Goal: Navigation & Orientation: Find specific page/section

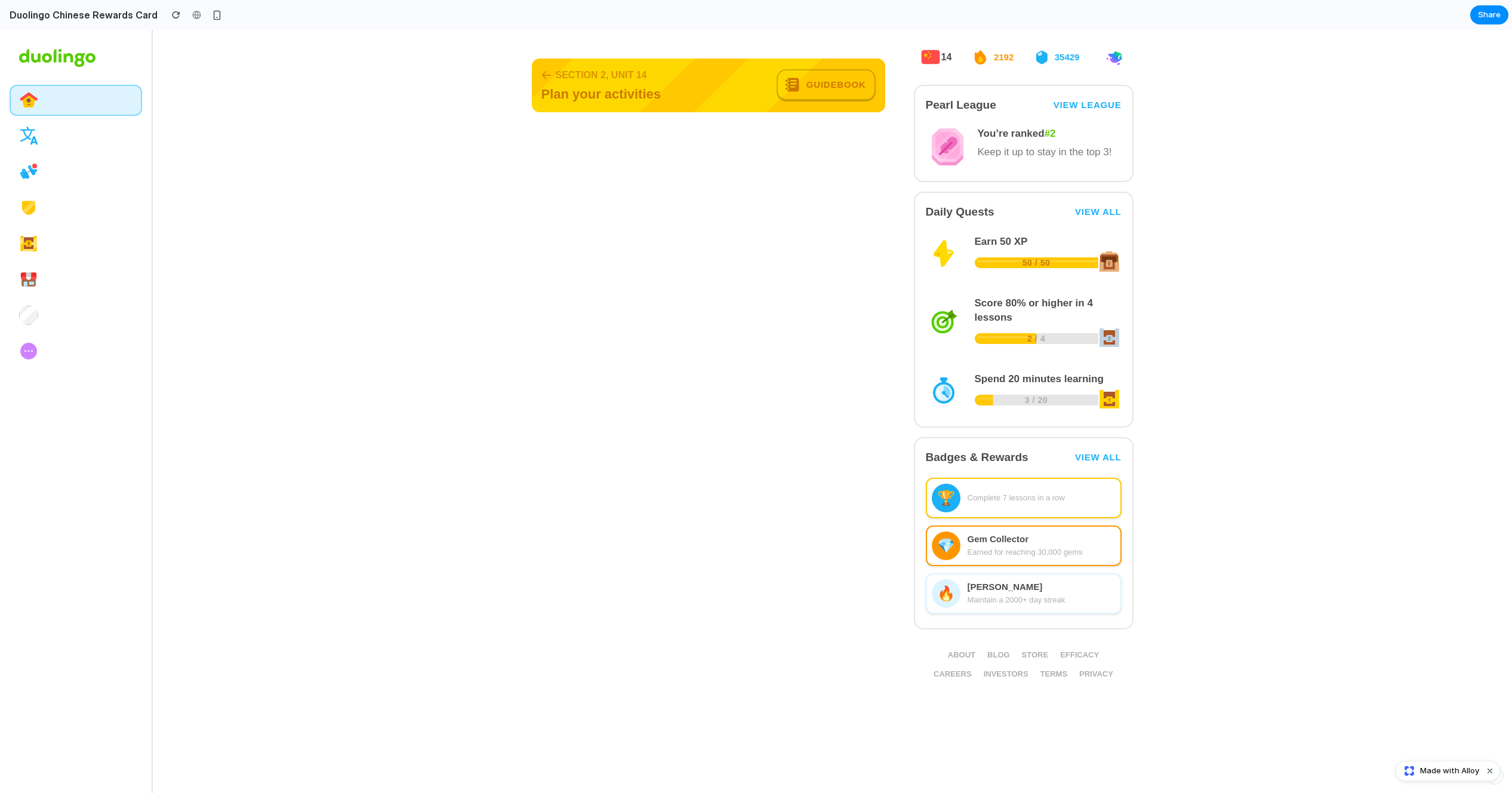
click at [1101, 427] on div "14 2192 35429 Pearl League View League You’re ranked #2 Keep it up to stay in t…" at bounding box center [1023, 411] width 219 height 734
click at [1095, 455] on link "View all" at bounding box center [1098, 456] width 47 height 11
drag, startPoint x: 1095, startPoint y: 455, endPoint x: 808, endPoint y: 142, distance: 424.7
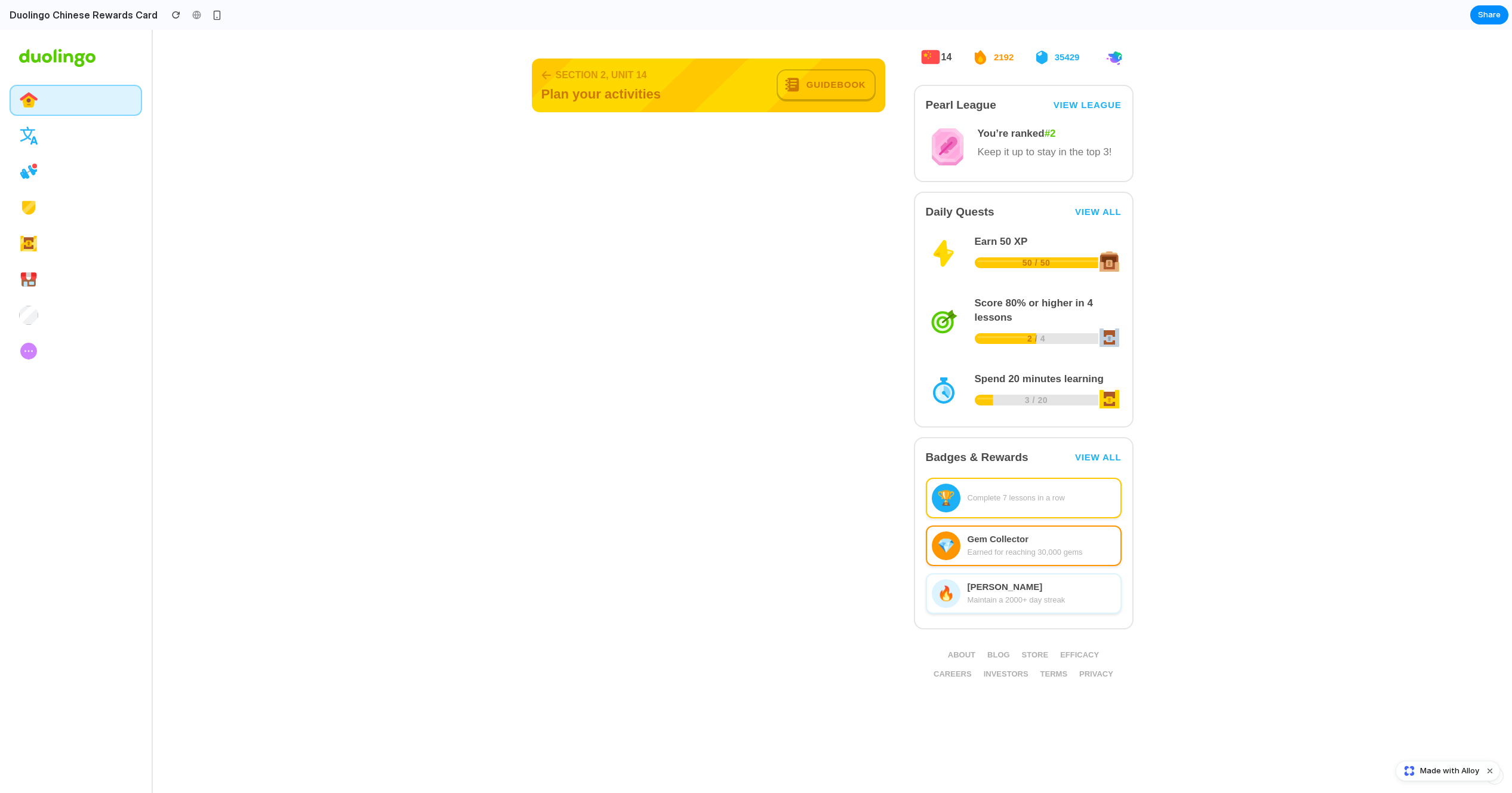
click at [808, 79] on link "Guidebook" at bounding box center [826, 85] width 99 height 32
click at [212, 14] on div "button" at bounding box center [216, 15] width 10 height 10
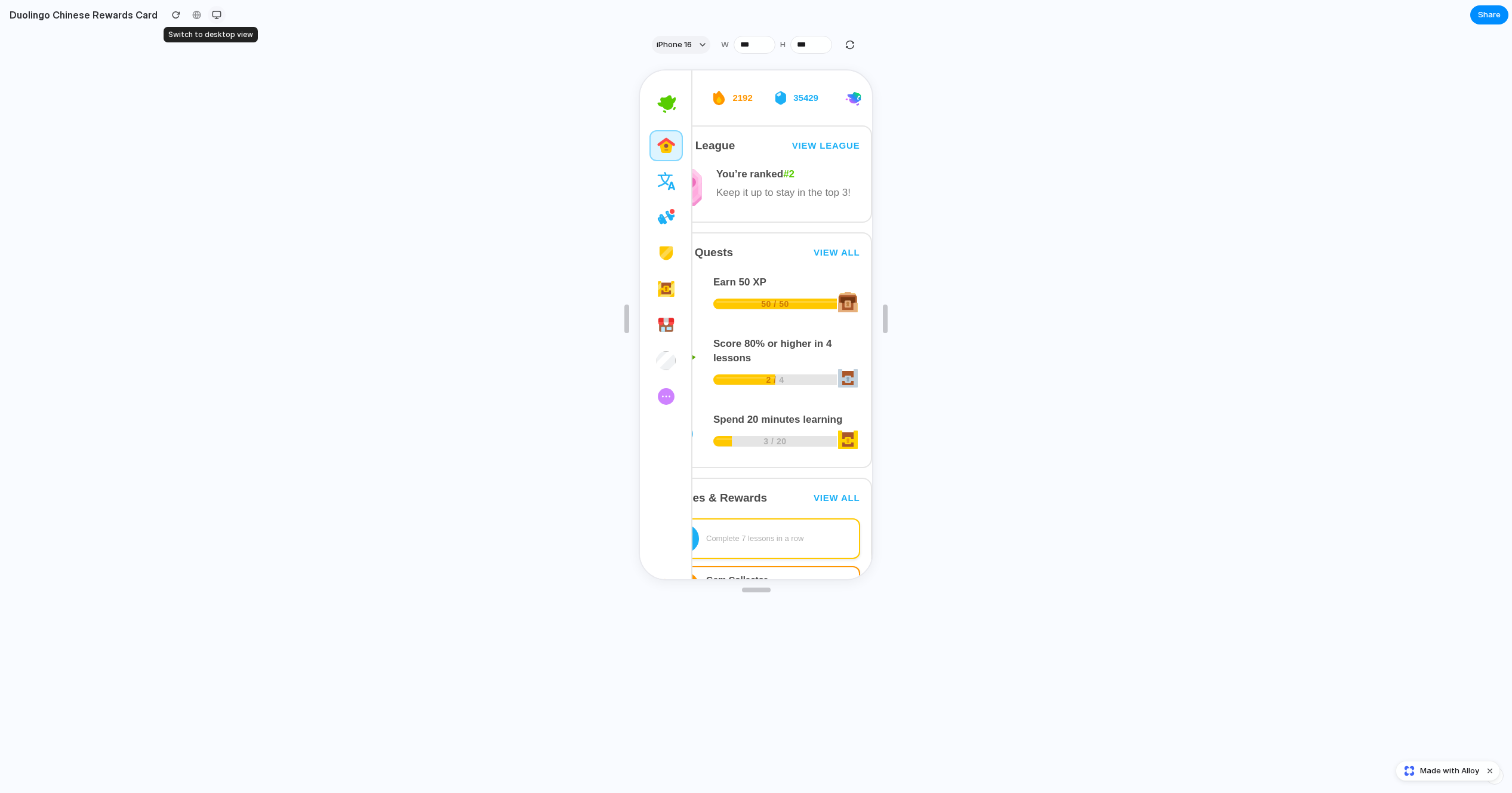
click at [212, 14] on div "button" at bounding box center [216, 15] width 10 height 10
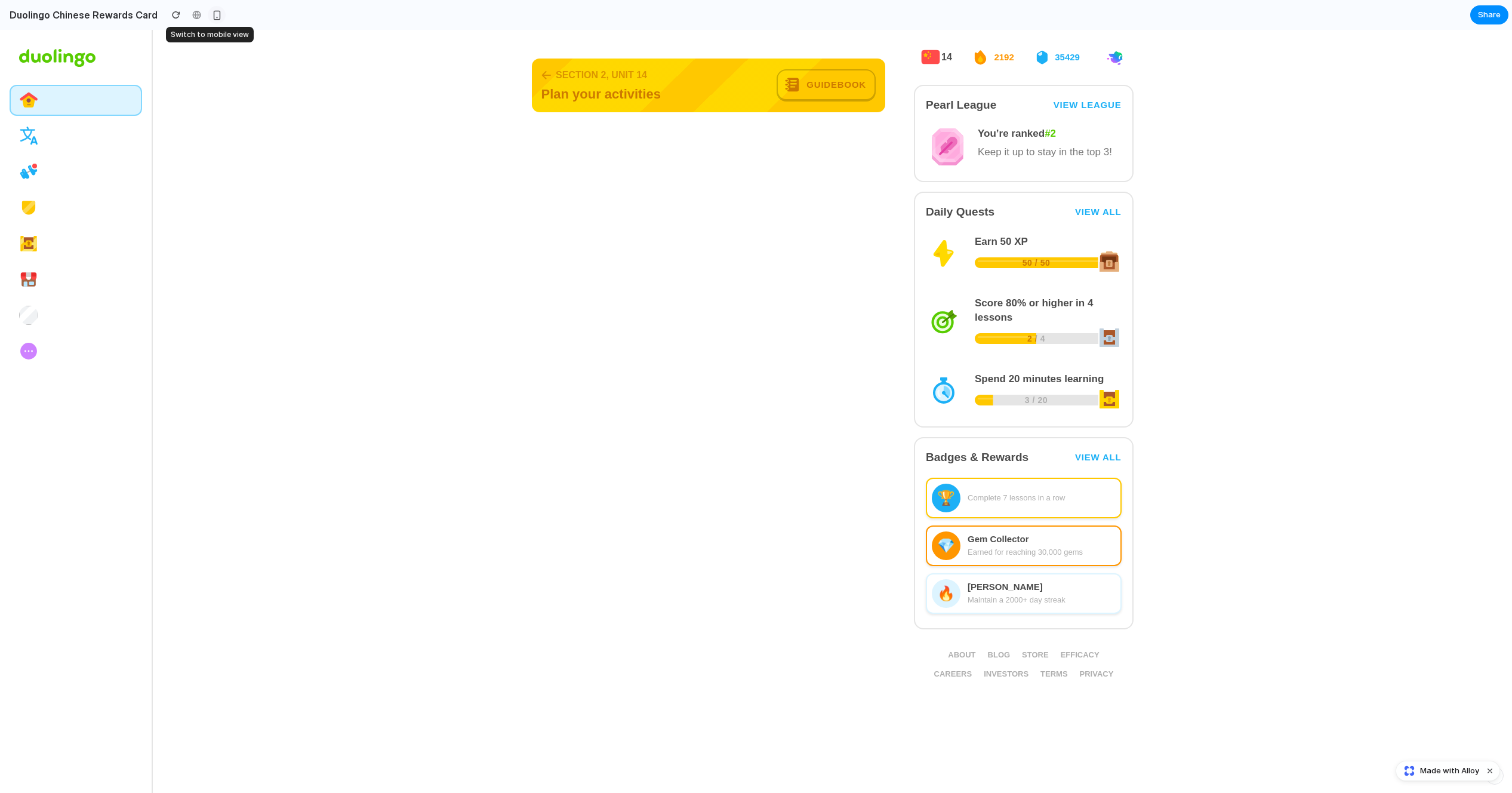
click at [212, 14] on div "button" at bounding box center [216, 15] width 10 height 10
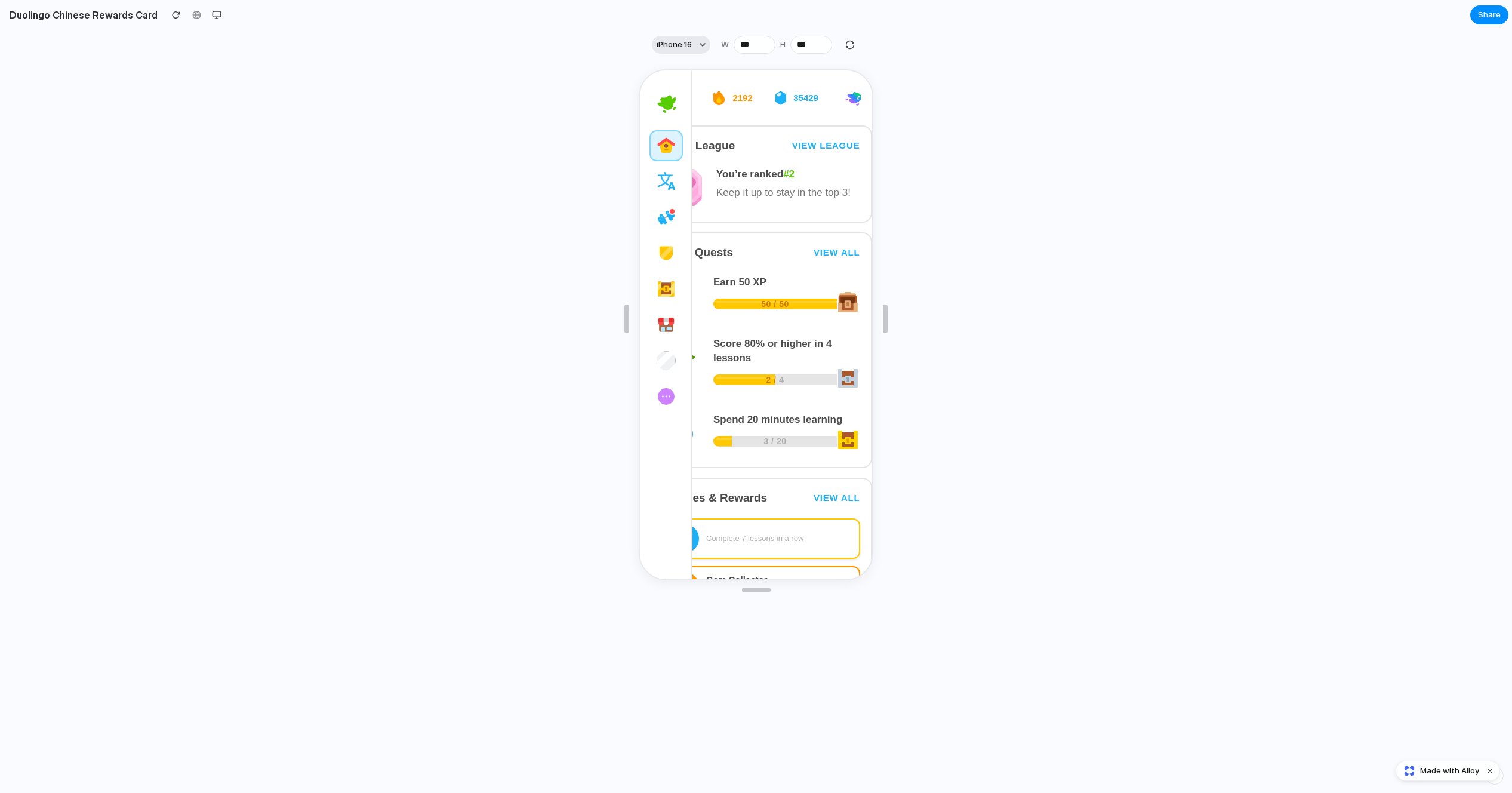
click at [685, 51] on button "iPhone 16" at bounding box center [680, 45] width 58 height 18
click at [581, 82] on div "Custom iPhone 16 iPhone 16 Pro iPhone 16 Pro Max iPhone 16 Plus iPhone SE iPad …" at bounding box center [756, 396] width 1512 height 793
click at [172, 13] on div "button" at bounding box center [175, 15] width 9 height 9
